Goal: Check status: Check status

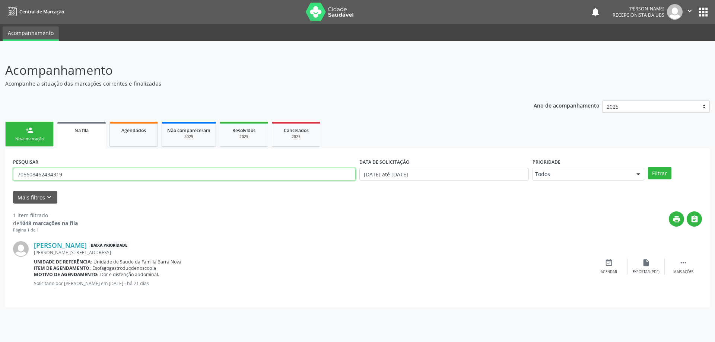
drag, startPoint x: 102, startPoint y: 176, endPoint x: 9, endPoint y: 179, distance: 93.6
click at [9, 179] on div "PESQUISAR 705608462434319 DATA DE SOLICITAÇÃO [DATE] até [DATE] Prioridade Todo…" at bounding box center [357, 228] width 705 height 159
click at [134, 125] on link "Agendados" at bounding box center [134, 134] width 48 height 25
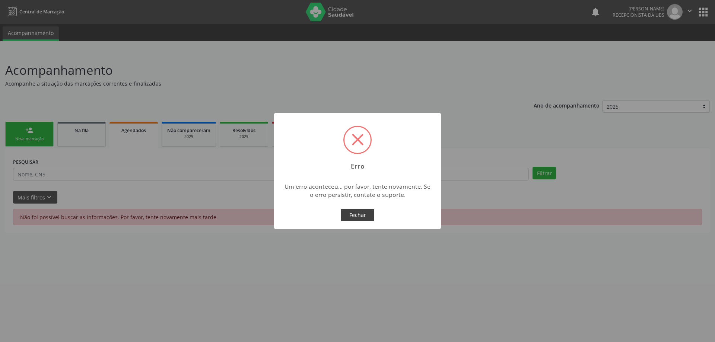
click at [360, 213] on button "Fechar" at bounding box center [358, 215] width 34 height 13
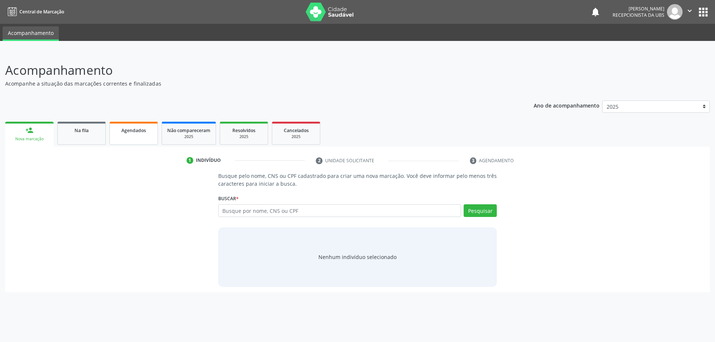
click at [140, 138] on link "Agendados" at bounding box center [134, 133] width 48 height 23
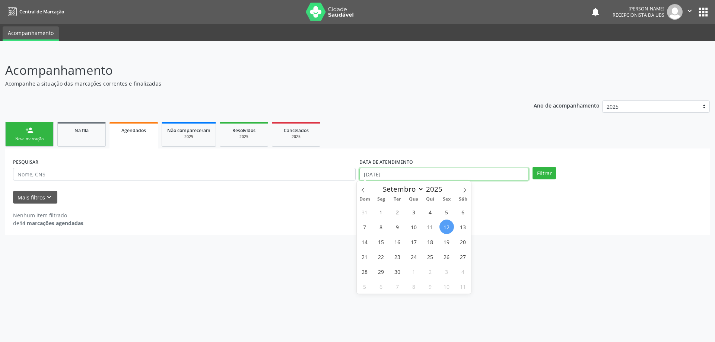
click at [440, 174] on input "[DATE]" at bounding box center [445, 174] width 170 height 13
click at [381, 212] on span "1" at bounding box center [381, 212] width 15 height 15
type input "[DATE]"
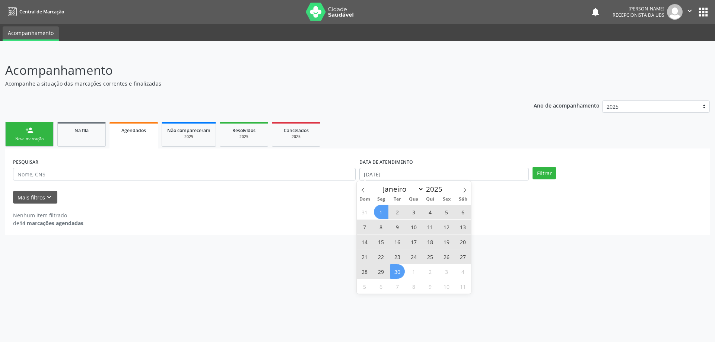
click at [398, 273] on span "30" at bounding box center [397, 272] width 15 height 15
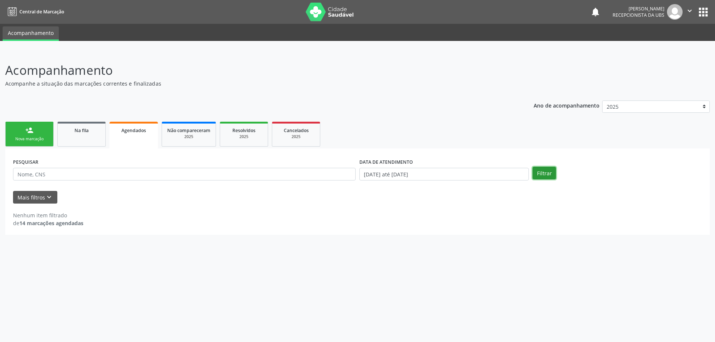
click at [540, 171] on button "Filtrar" at bounding box center [544, 173] width 23 height 13
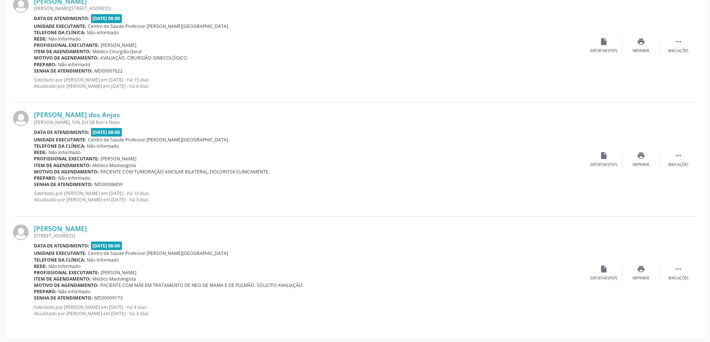
scroll to position [1269, 0]
